Goal: Information Seeking & Learning: Learn about a topic

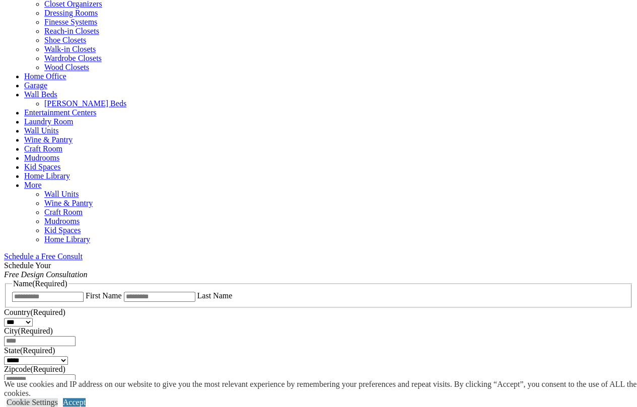
scroll to position [290, 0]
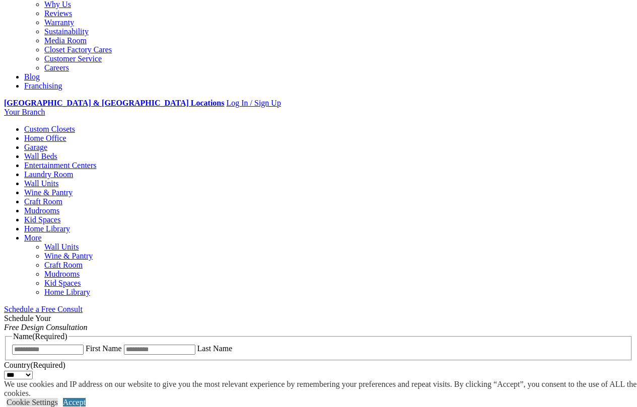
click at [93, 252] on link "Wine & Pantry" at bounding box center [68, 256] width 48 height 9
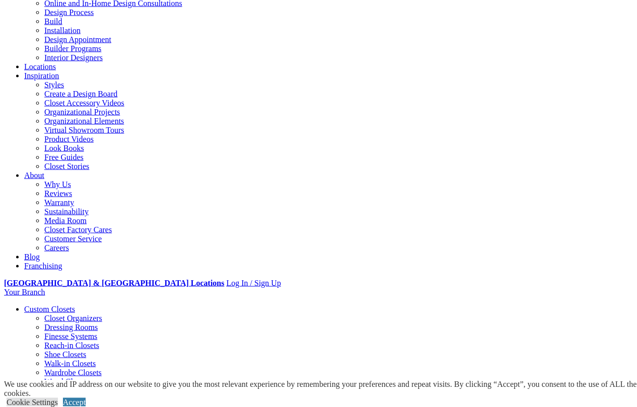
scroll to position [129, 0]
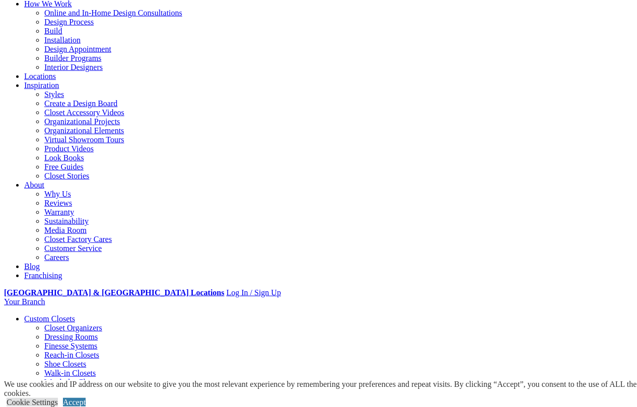
scroll to position [97, 0]
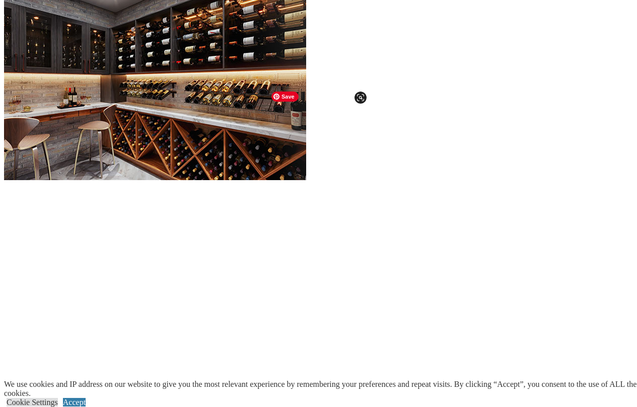
scroll to position [938, 0]
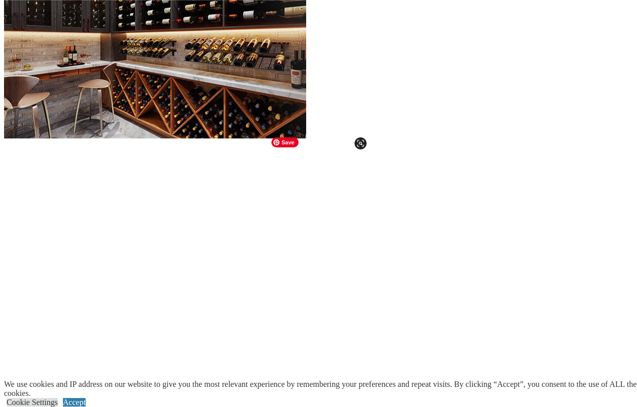
scroll to position [970, 0]
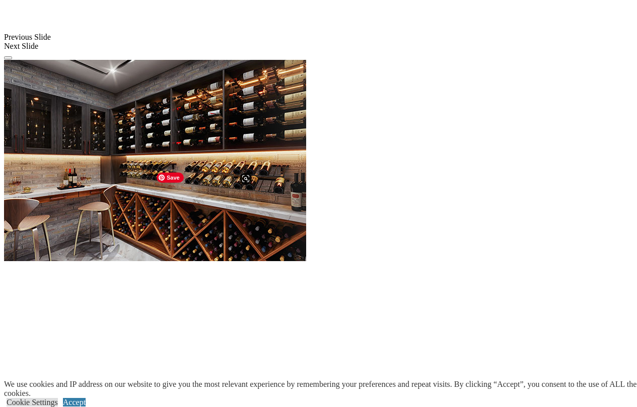
scroll to position [842, 0]
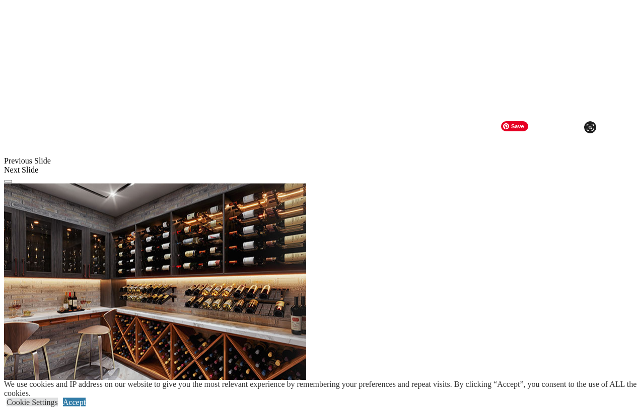
scroll to position [721, 0]
